Goal: Task Accomplishment & Management: Use online tool/utility

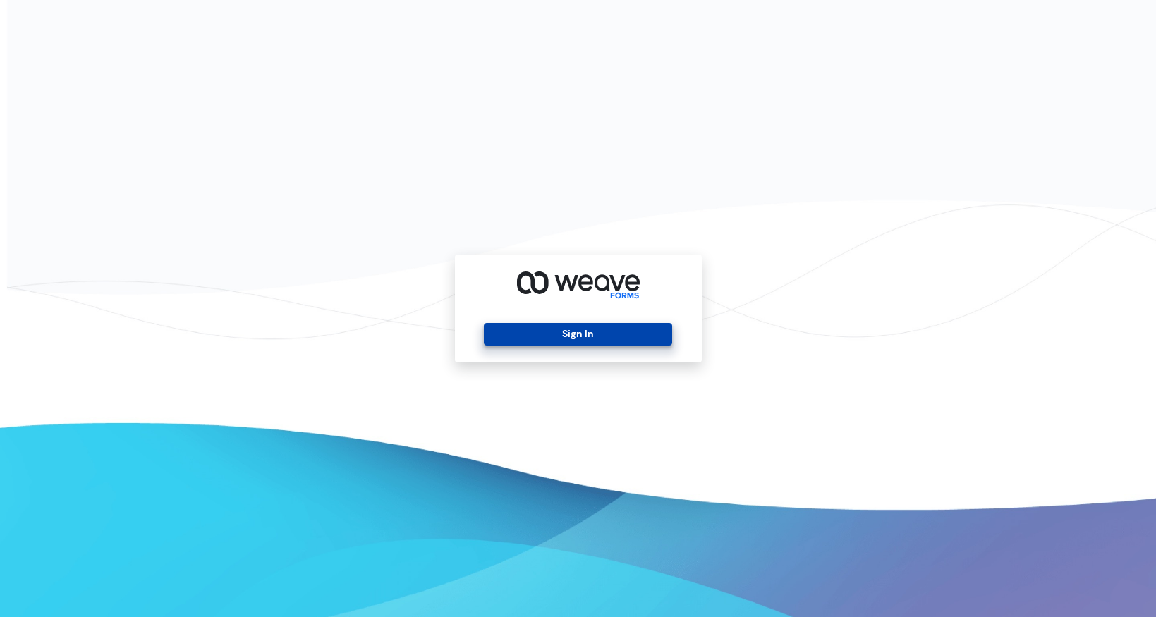
click at [583, 337] on button "Sign In" at bounding box center [578, 334] width 188 height 23
